Goal: Task Accomplishment & Management: Use online tool/utility

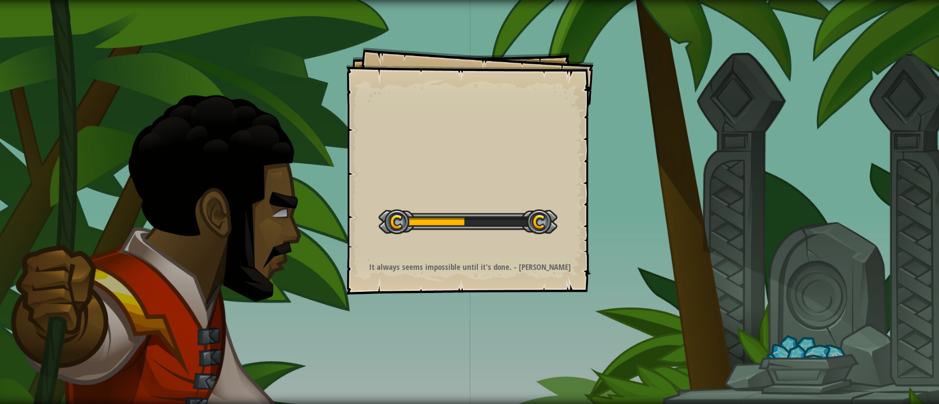
click at [493, 238] on div "Start Level" at bounding box center [467, 221] width 179 height 44
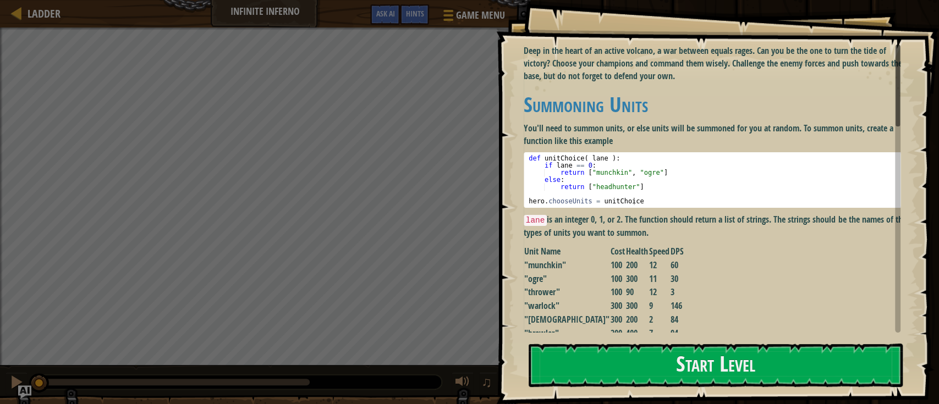
click at [648, 321] on td "2" at bounding box center [658, 320] width 21 height 14
click at [648, 330] on td "7" at bounding box center [658, 334] width 21 height 14
click at [620, 369] on button "Start Level" at bounding box center [715, 365] width 374 height 43
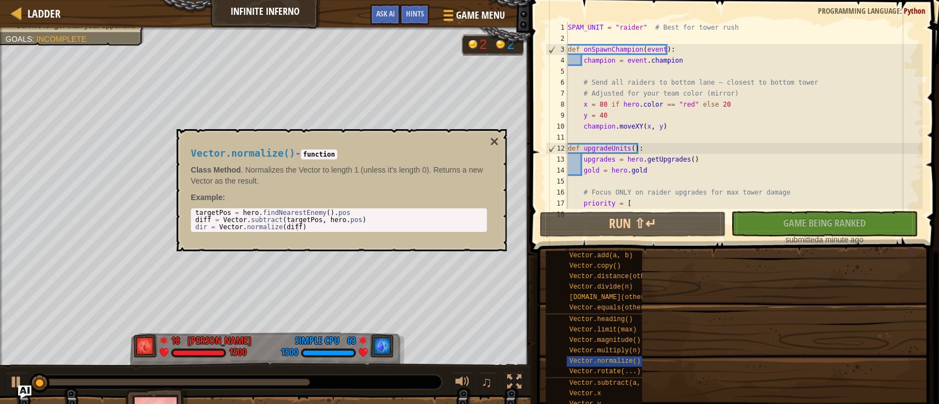
click at [701, 101] on div "SPAM_UNIT = "raider" # Best for tower rush def onSpawnChampion ( event ) : cham…" at bounding box center [743, 126] width 357 height 209
click at [665, 125] on div "SPAM_UNIT = "raider" # Best for tower rush def onSpawnChampion ( event ) : cham…" at bounding box center [743, 126] width 357 height 209
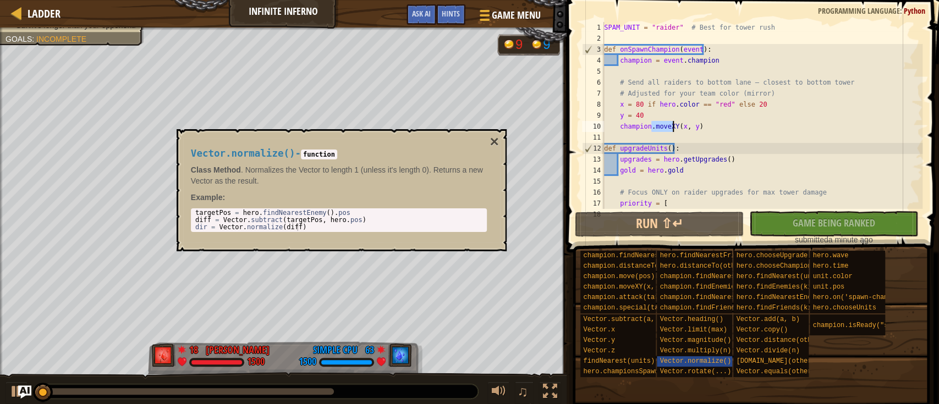
click at [665, 125] on div "SPAM_UNIT = "raider" # Best for tower rush def onSpawnChampion ( event ) : cham…" at bounding box center [780, 126] width 357 height 209
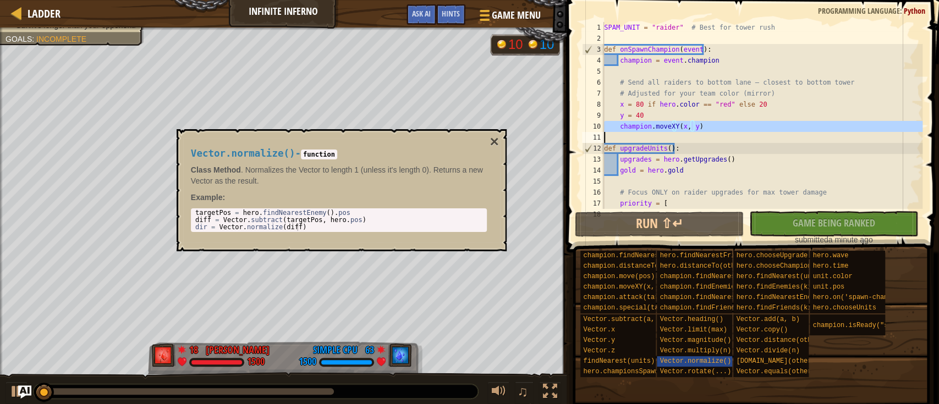
click at [665, 125] on div "SPAM_UNIT = "raider" # Best for tower rush def onSpawnChampion ( event ) : cham…" at bounding box center [780, 126] width 357 height 209
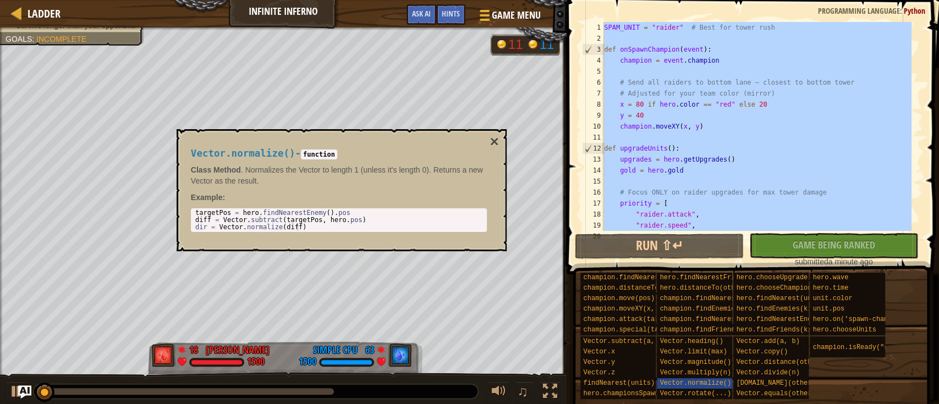
click at [665, 125] on div "SPAM_UNIT = "raider" # Best for tower rush def onSpawnChampion ( event ) : cham…" at bounding box center [757, 137] width 310 height 231
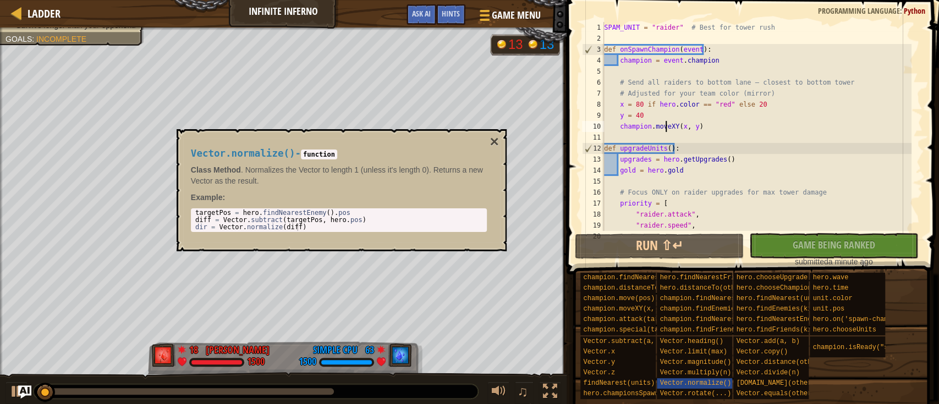
click at [665, 125] on div "SPAM_UNIT = "raider" # Best for tower rush def onSpawnChampion ( event ) : cham…" at bounding box center [757, 137] width 310 height 231
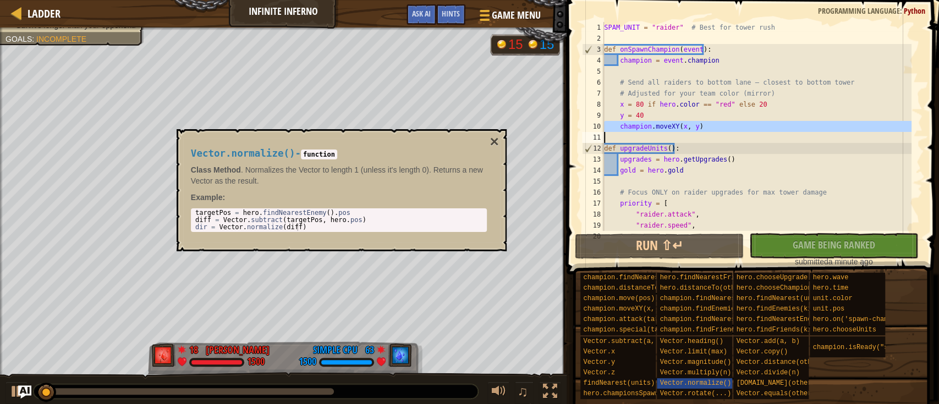
click at [665, 125] on div "SPAM_UNIT = "raider" # Best for tower rush def onSpawnChampion ( event ) : cham…" at bounding box center [757, 126] width 310 height 209
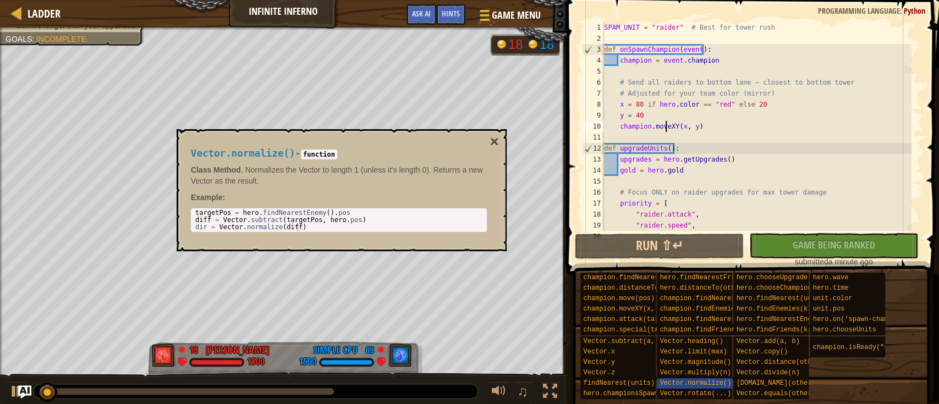
click at [663, 133] on div "SPAM_UNIT = "raider" # Best for tower rush def onSpawnChampion ( event ) : cham…" at bounding box center [757, 137] width 310 height 231
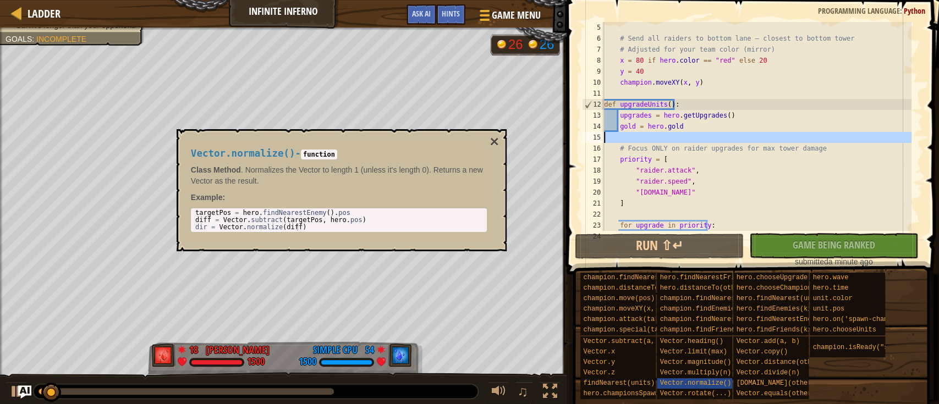
type textarea "# Focus ONLY on raider upgrades for max tower damage"
click at [493, 143] on button "×" at bounding box center [493, 141] width 9 height 15
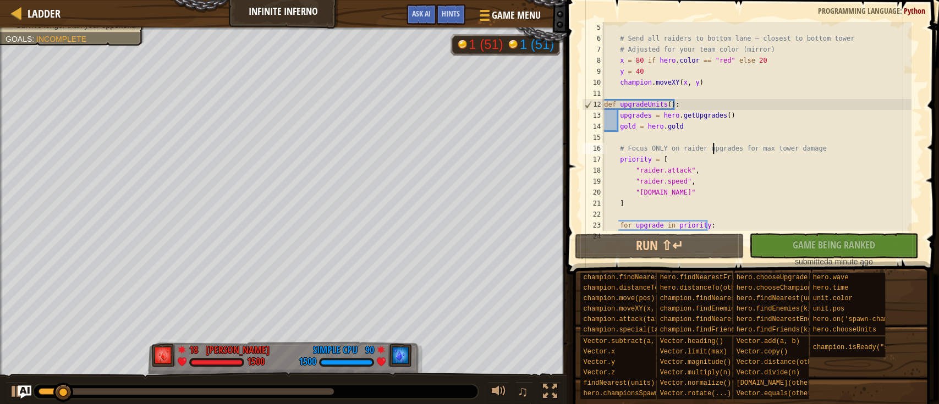
click at [712, 145] on div "# Send all raiders to bottom lane — closest to bottom tower # Adjusted for your…" at bounding box center [757, 137] width 310 height 231
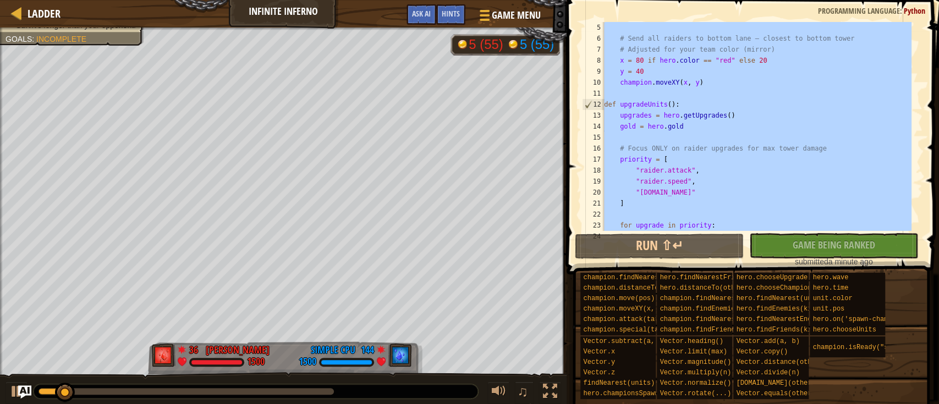
click at [712, 145] on div "# Send all raiders to bottom lane — closest to bottom tower # Adjusted for your…" at bounding box center [757, 137] width 310 height 231
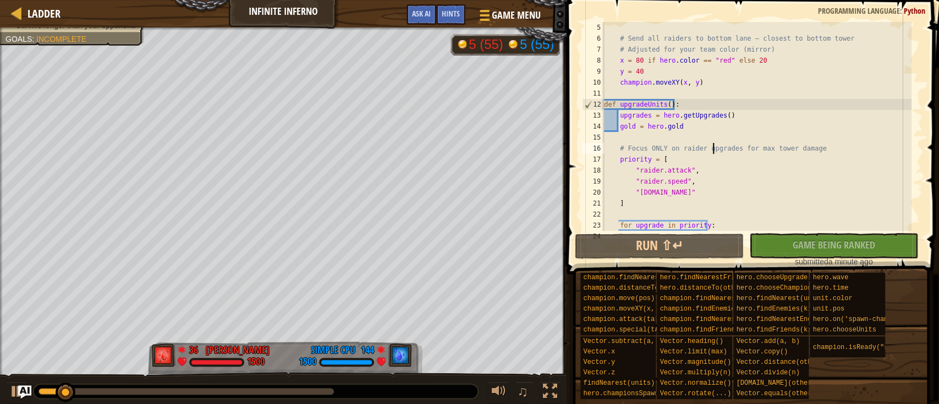
click at [712, 145] on div "# Send all raiders to bottom lane — closest to bottom tower # Adjusted for your…" at bounding box center [757, 137] width 310 height 231
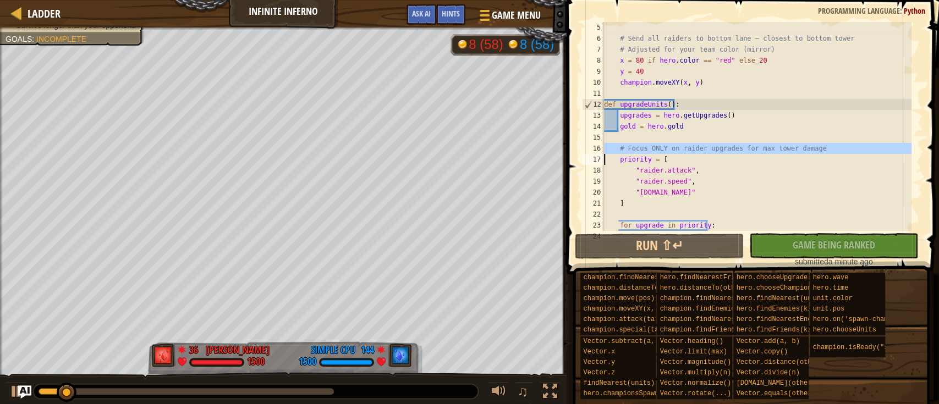
click at [712, 145] on div "# Send all raiders to bottom lane — closest to bottom tower # Adjusted for your…" at bounding box center [757, 137] width 310 height 231
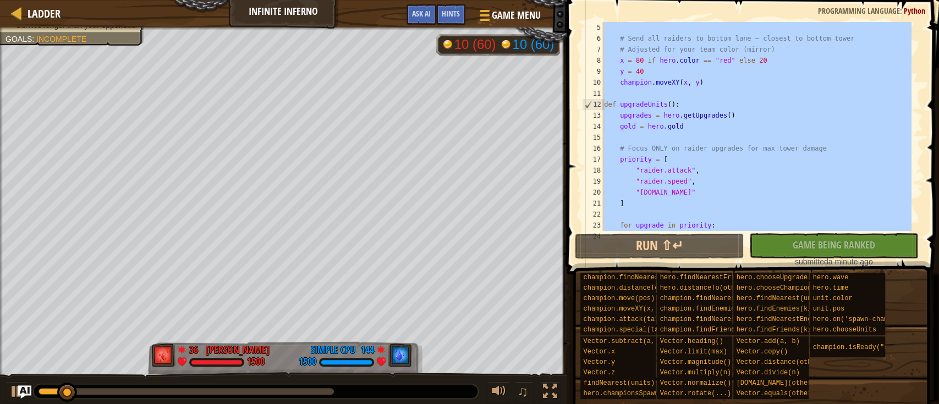
type textarea "hero.summon(SPAM_UNIT) # Spam raiders endlessly"
paste textarea
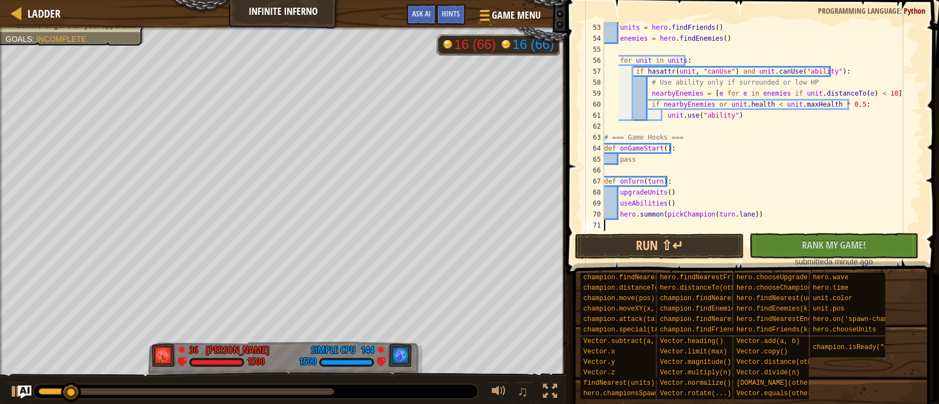
scroll to position [572, 0]
click at [701, 239] on button "Run ⇧↵" at bounding box center [659, 246] width 169 height 25
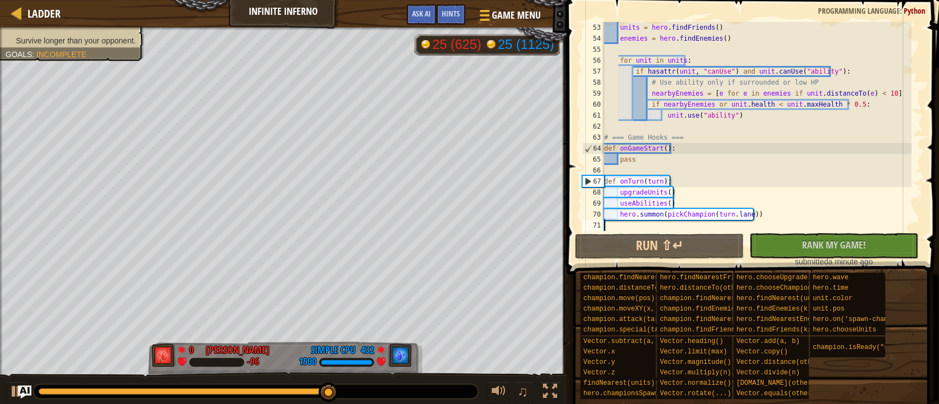
drag, startPoint x: 23, startPoint y: 40, endPoint x: 16, endPoint y: 26, distance: 15.0
click at [19, 35] on div "Survive longer than your opponent. Goals : Incomplete" at bounding box center [71, 40] width 133 height 11
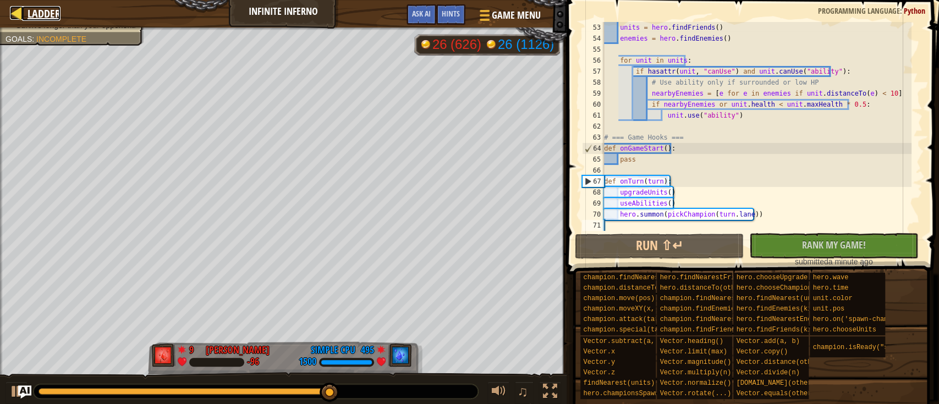
click at [12, 15] on div at bounding box center [17, 13] width 14 height 14
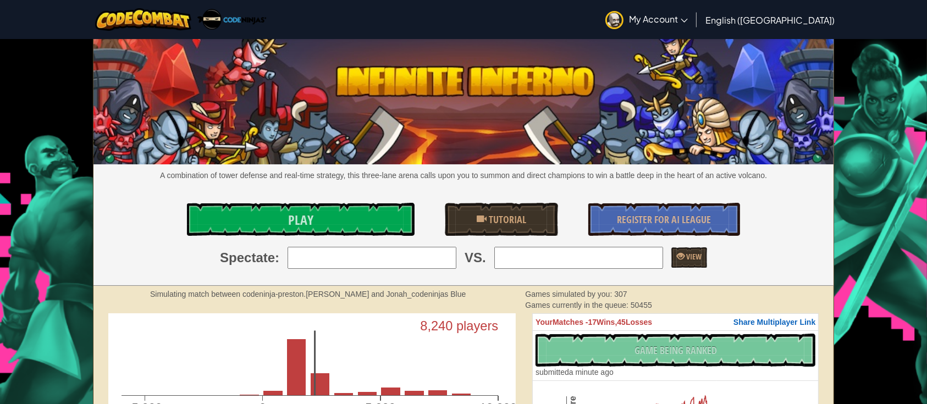
click at [713, 352] on div "No New Code to Rank Rank My Game! Submitting... Submitted for Ranking Failed to…" at bounding box center [676, 356] width 280 height 44
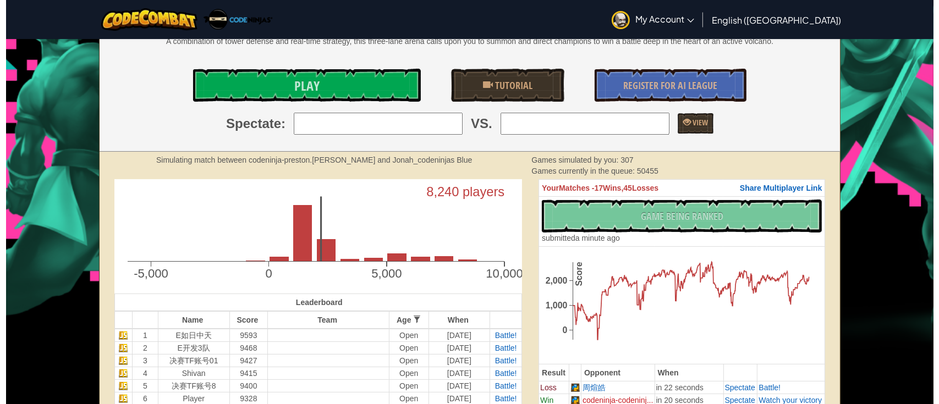
scroll to position [122, 0]
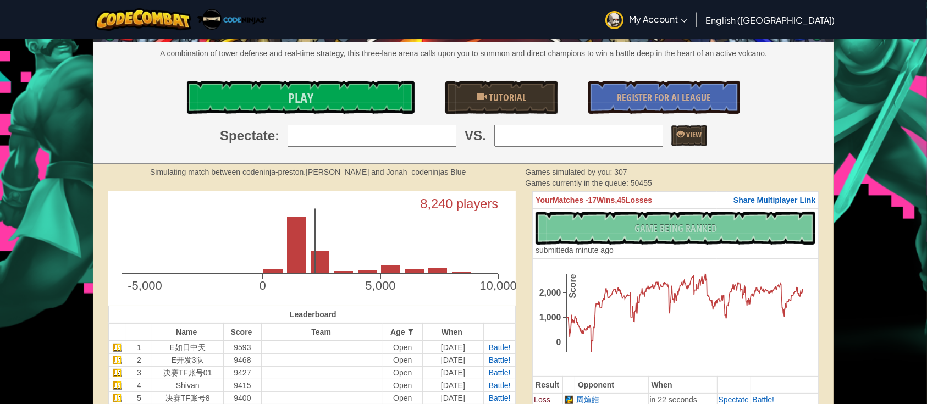
drag, startPoint x: 313, startPoint y: 119, endPoint x: 308, endPoint y: 101, distance: 19.0
click at [313, 119] on div "A combination of tower defense and real-time strategy, this three-lane arena ca…" at bounding box center [463, 41] width 741 height 246
click at [308, 101] on span "Play" at bounding box center [300, 98] width 25 height 18
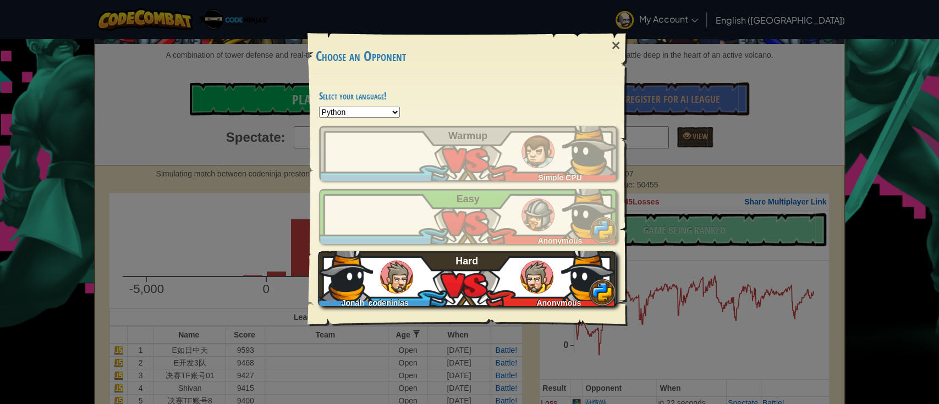
click at [454, 270] on div "Jonah_codeninjas Anonymous Hard" at bounding box center [467, 278] width 298 height 55
